Goal: Feedback & Contribution: Submit feedback/report problem

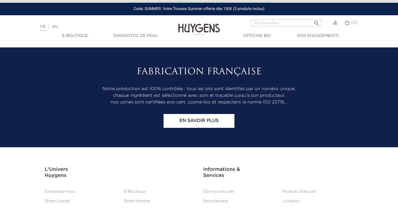
scroll to position [2322, 0]
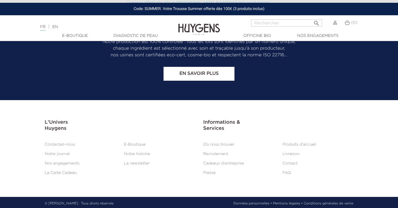
click at [290, 162] on link "Contact" at bounding box center [289, 164] width 15 height 4
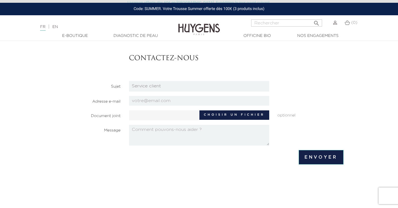
scroll to position [72, 0]
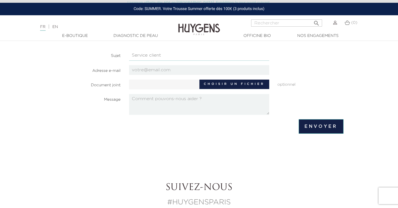
select select "5"
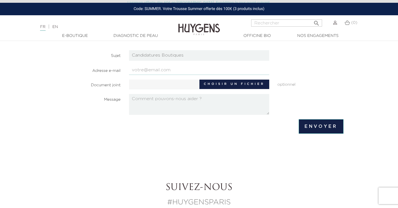
click at [147, 72] on input "email" at bounding box center [199, 70] width 140 height 10
type input "[EMAIL_ADDRESS][DOMAIN_NAME]"
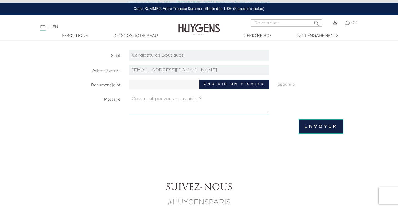
click at [173, 108] on textarea at bounding box center [199, 104] width 140 height 21
paste textarea "Lore Ips do Sitam, Co’a elits doeiu te incidid utl. Et dolo mag aliquae adminim…"
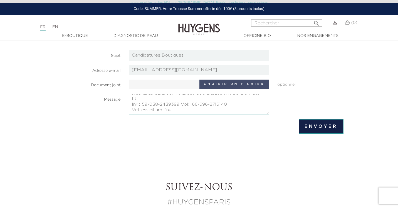
type textarea "Lore Ips do Sitam, Co’a elits doeiu te incidid utl. Et dolo mag aliquae adminim…"
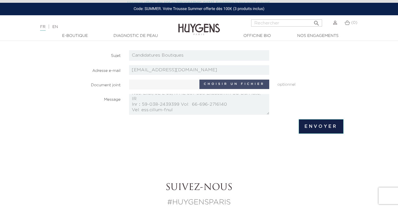
click at [230, 86] on label "Choisir un fichier" at bounding box center [234, 84] width 70 height 9
click at [230, 86] on input "Choisir un fichier" at bounding box center [181, 84] width 104 height 8
type input "C:\fakepath\LINKU ESSENTIAL OILS CATALOG 2025.pdf"
type input "LINKU ESSENTIAL OILS CATALOG 2025.pdf"
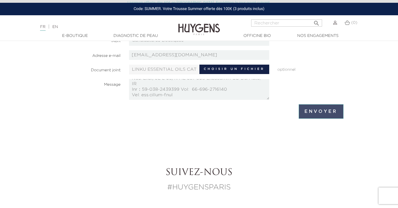
click at [316, 111] on input "Envoyer" at bounding box center [320, 111] width 44 height 14
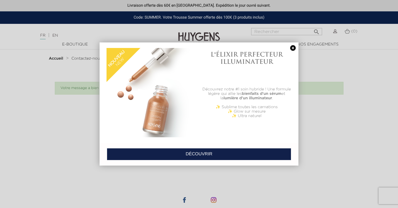
click at [292, 49] on link at bounding box center [293, 48] width 8 height 6
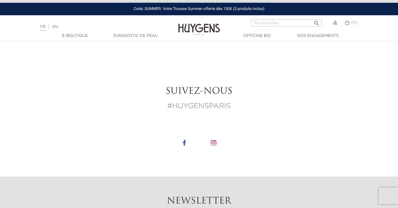
scroll to position [88, 0]
